Goal: Task Accomplishment & Management: Manage account settings

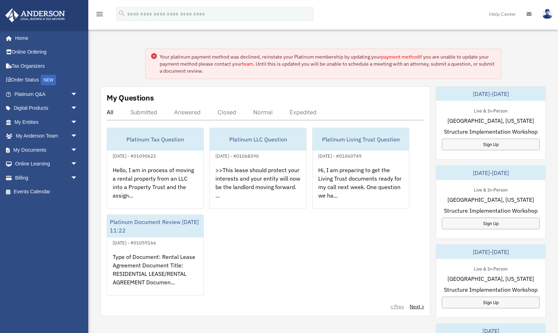
scroll to position [2, 0]
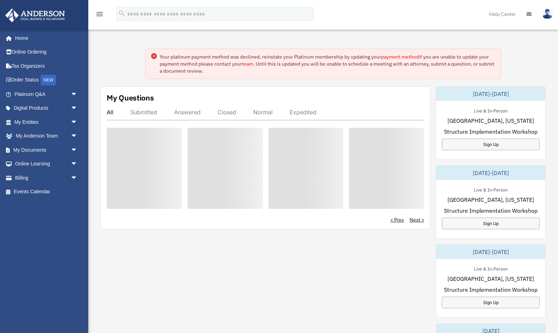
scroll to position [2, 0]
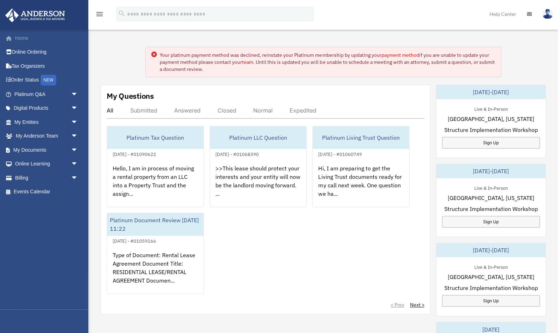
click at [24, 38] on link "Home" at bounding box center [46, 38] width 83 height 14
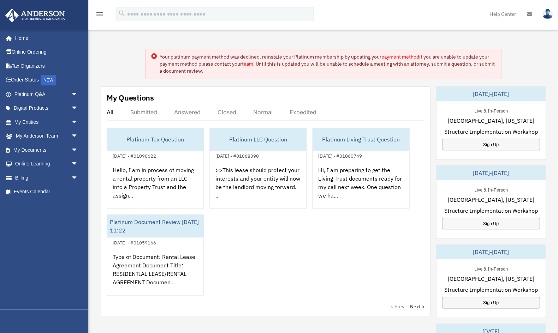
click at [399, 55] on link "payment method" at bounding box center [400, 57] width 38 height 6
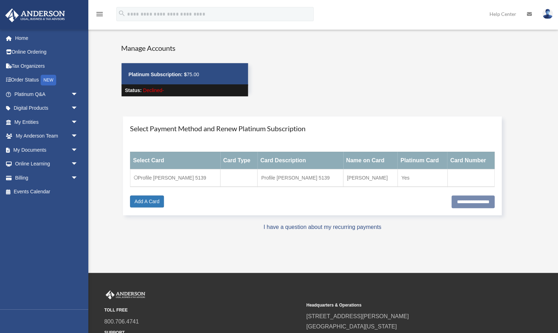
drag, startPoint x: 322, startPoint y: 178, endPoint x: 335, endPoint y: 177, distance: 12.4
click at [335, 177] on td "Profile Kamkolkar, Neelesh 5139" at bounding box center [300, 178] width 86 height 18
click at [229, 238] on div "Do you really want to log out? Yes No Manage Accounts Platinum Subscription: $ …" at bounding box center [322, 142] width 464 height 199
